Goal: Find specific page/section: Find specific page/section

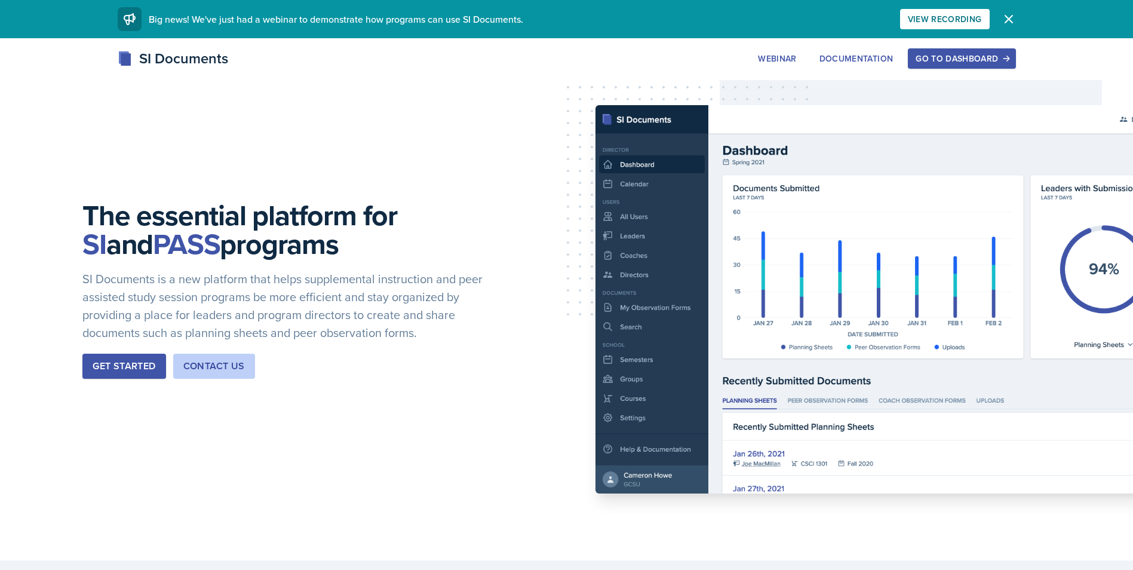
click at [965, 61] on div "Go to Dashboard" at bounding box center [962, 59] width 92 height 10
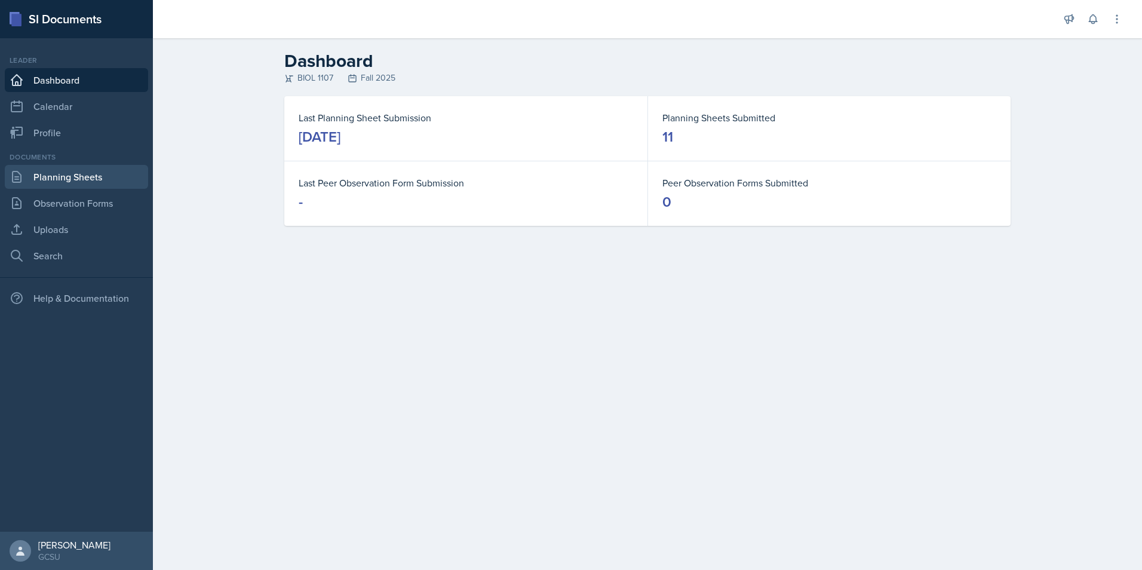
click at [58, 173] on link "Planning Sheets" at bounding box center [76, 177] width 143 height 24
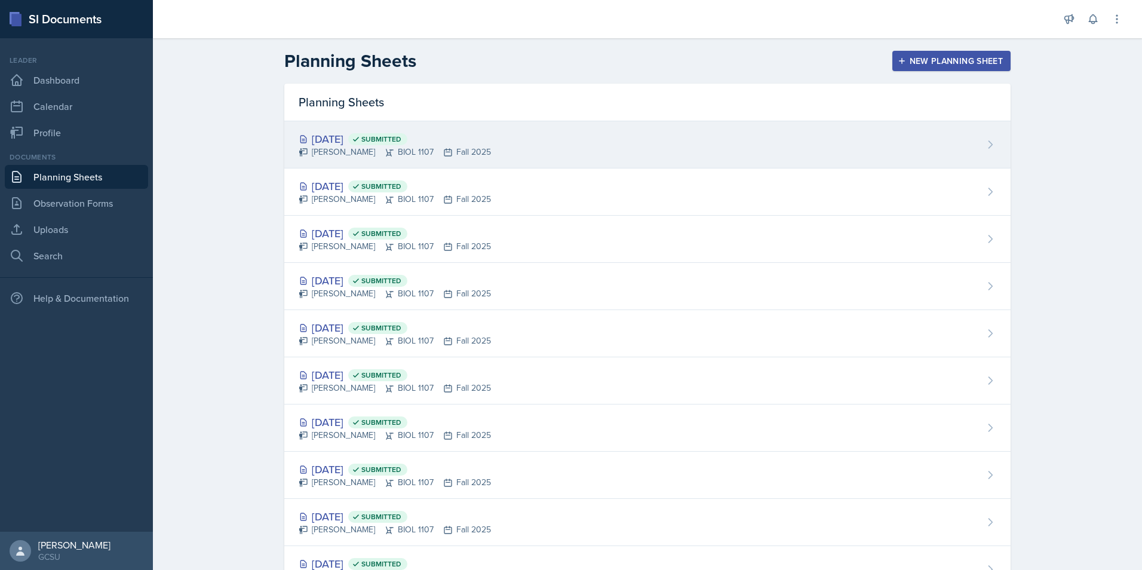
click at [367, 146] on div "[PERSON_NAME] BIOL 1107 Fall 2025" at bounding box center [395, 152] width 192 height 13
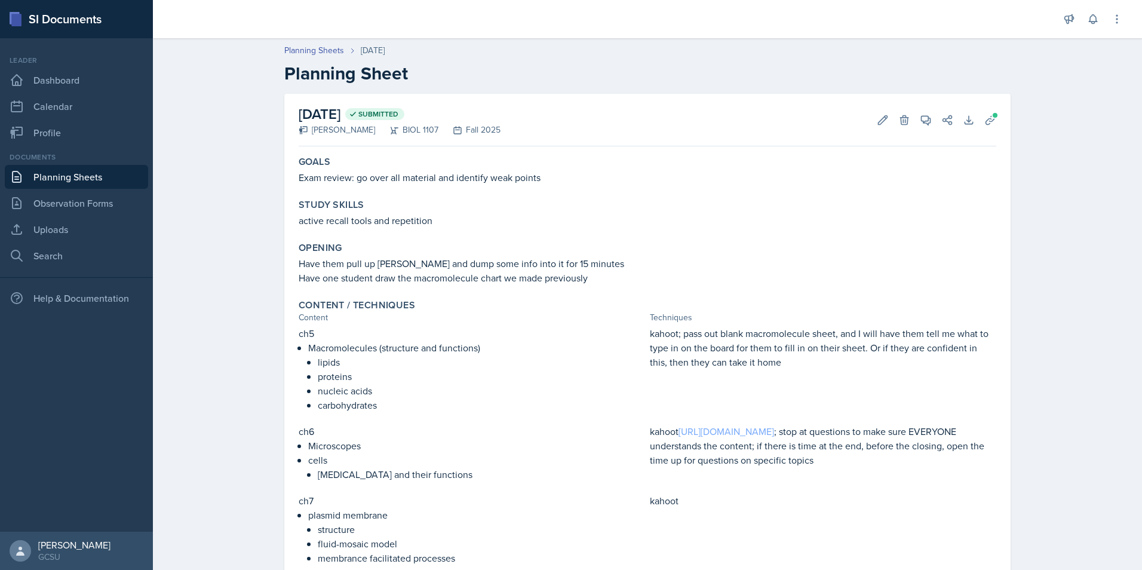
click at [751, 432] on link "[URL][DOMAIN_NAME]" at bounding box center [726, 431] width 96 height 13
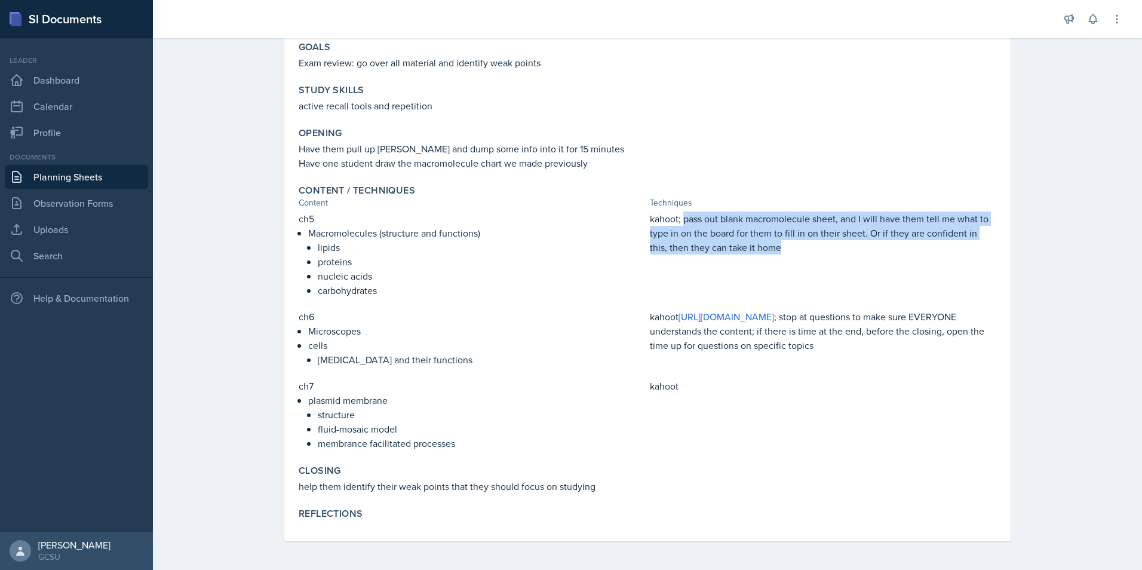
drag, startPoint x: 678, startPoint y: 219, endPoint x: 782, endPoint y: 251, distance: 108.6
click at [782, 251] on p "kahoot; pass out blank macromolecule sheet, and I will have them tell me what t…" at bounding box center [823, 232] width 346 height 43
drag, startPoint x: 782, startPoint y: 251, endPoint x: 726, endPoint y: 235, distance: 57.7
click at [726, 235] on p "kahoot; pass out blank macromolecule sheet, and I will have them tell me what t…" at bounding box center [823, 232] width 346 height 43
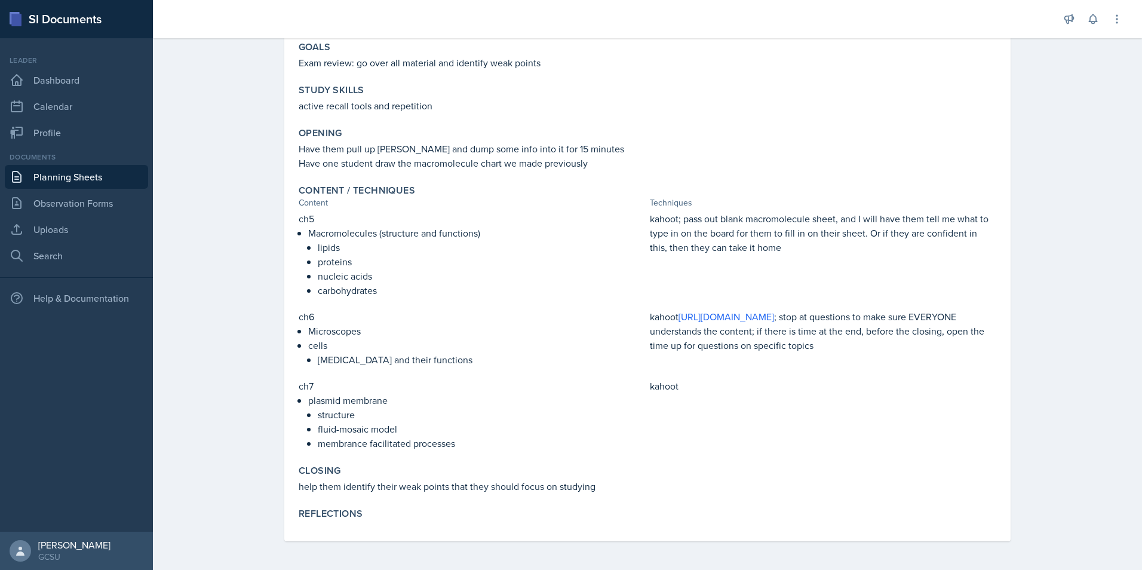
scroll to position [0, 0]
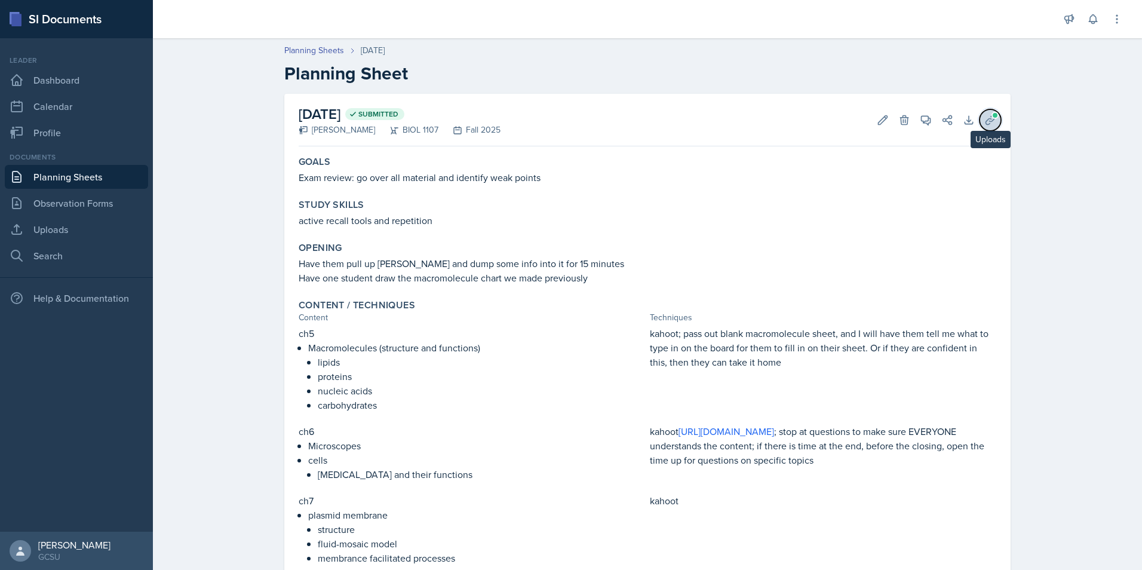
click at [991, 115] on span at bounding box center [994, 115] width 7 height 7
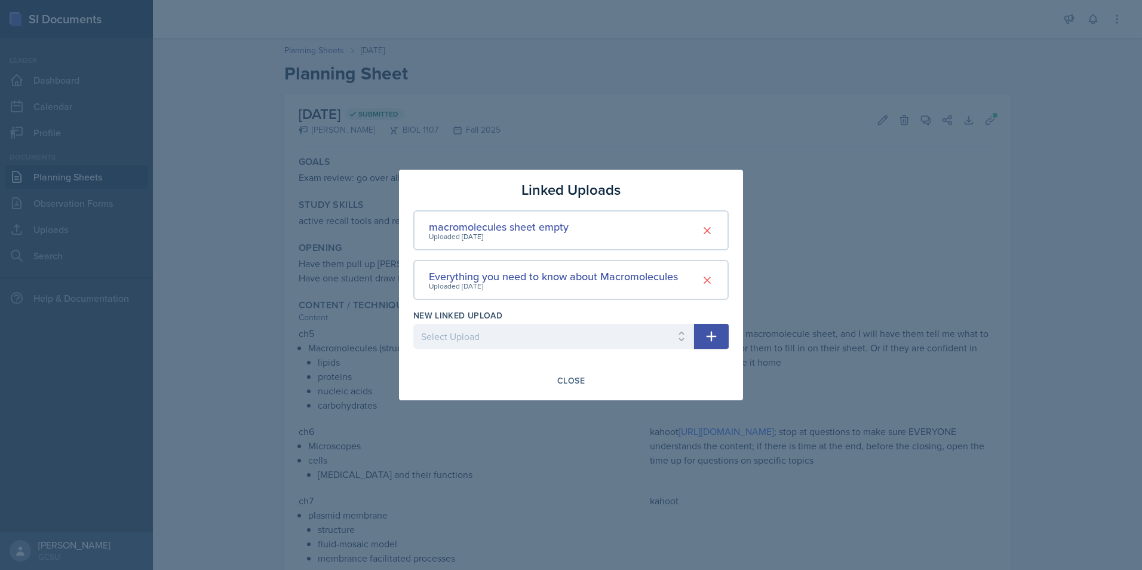
click at [788, 120] on div at bounding box center [571, 285] width 1142 height 570
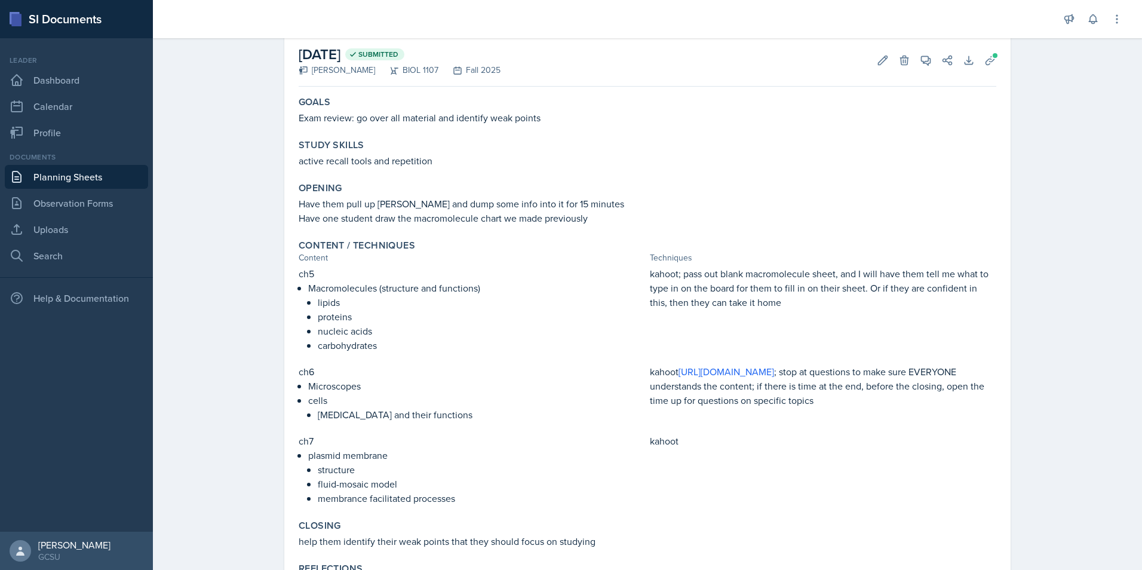
scroll to position [115, 0]
